Goal: Obtain resource: Obtain resource

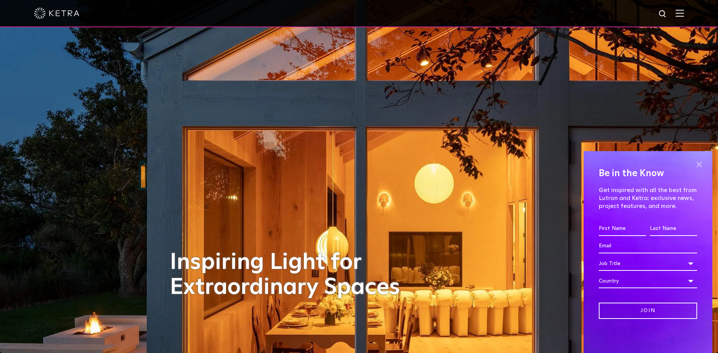
click at [699, 161] on span at bounding box center [699, 164] width 11 height 11
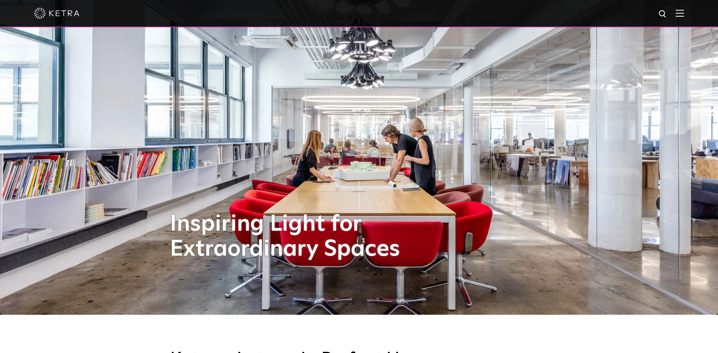
scroll to position [38, 0]
click at [684, 11] on img at bounding box center [680, 12] width 8 height 7
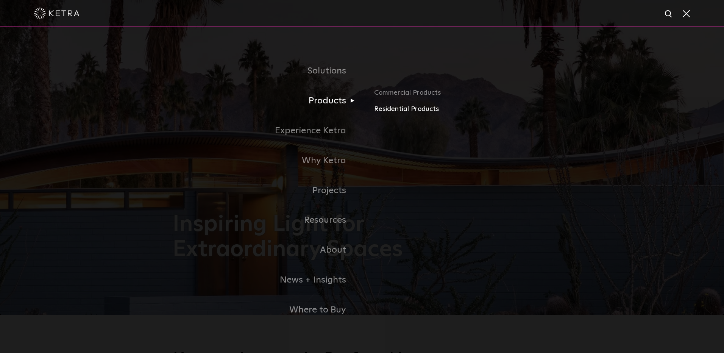
click at [393, 111] on link "Residential Products" at bounding box center [462, 109] width 177 height 11
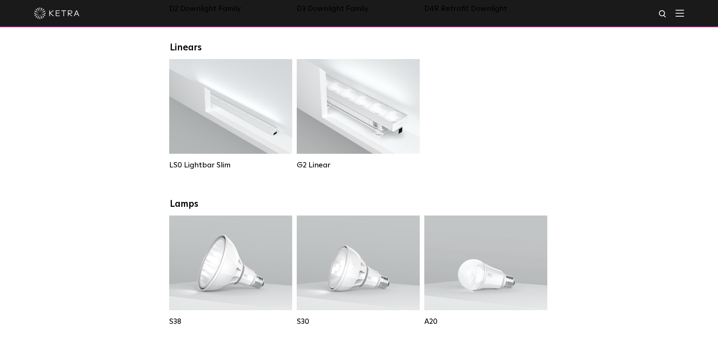
scroll to position [265, 0]
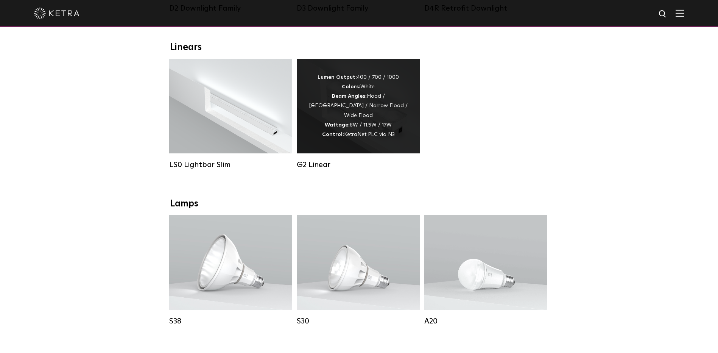
click at [359, 118] on div "Lumen Output: 400 / 700 / 1000 Colors: White Beam Angles: Flood / Graze / Narro…" at bounding box center [358, 106] width 100 height 67
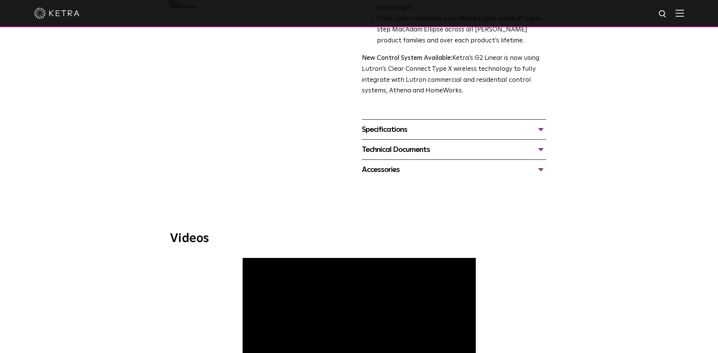
scroll to position [265, 0]
click at [540, 129] on div "Specifications" at bounding box center [454, 130] width 184 height 12
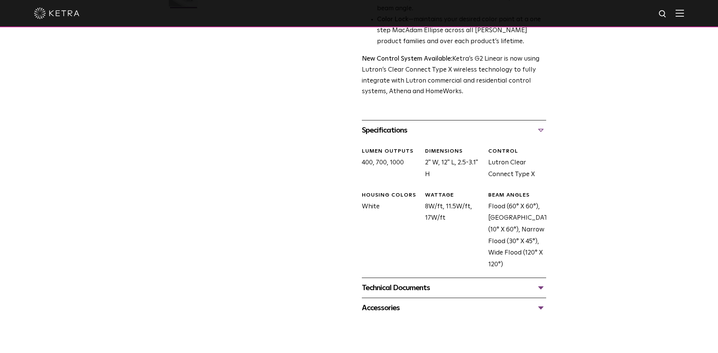
click at [543, 287] on div "Technical Documents" at bounding box center [454, 288] width 184 height 12
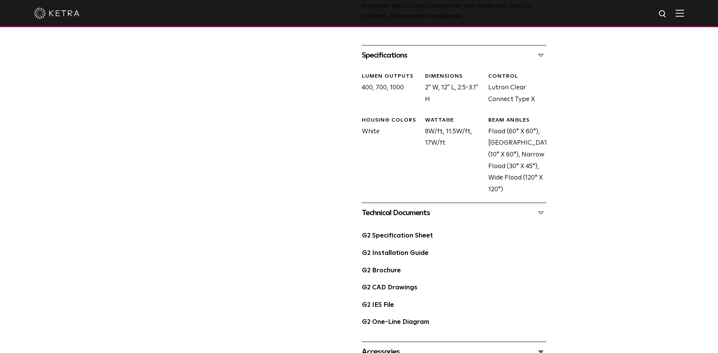
scroll to position [341, 0]
click at [389, 237] on link "G2 Specification Sheet" at bounding box center [397, 235] width 71 height 6
